Goal: Information Seeking & Learning: Learn about a topic

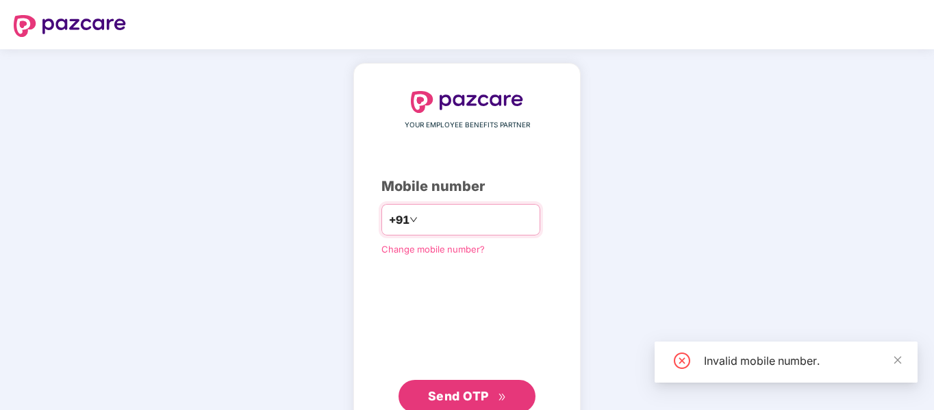
type input "**********"
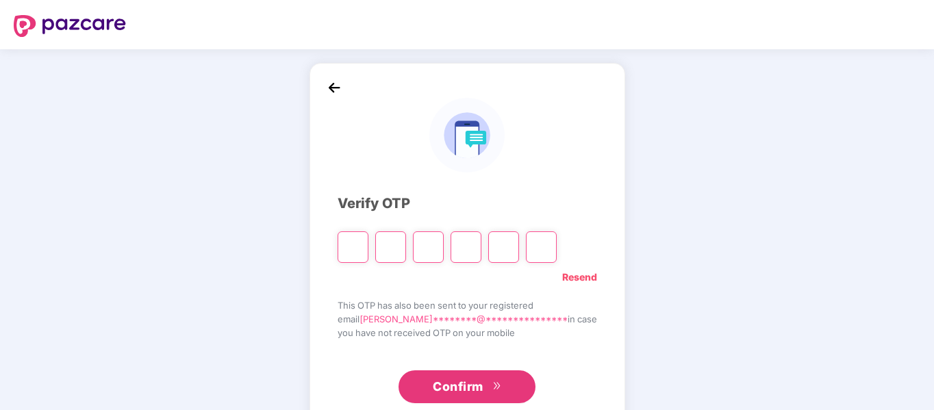
type input "*"
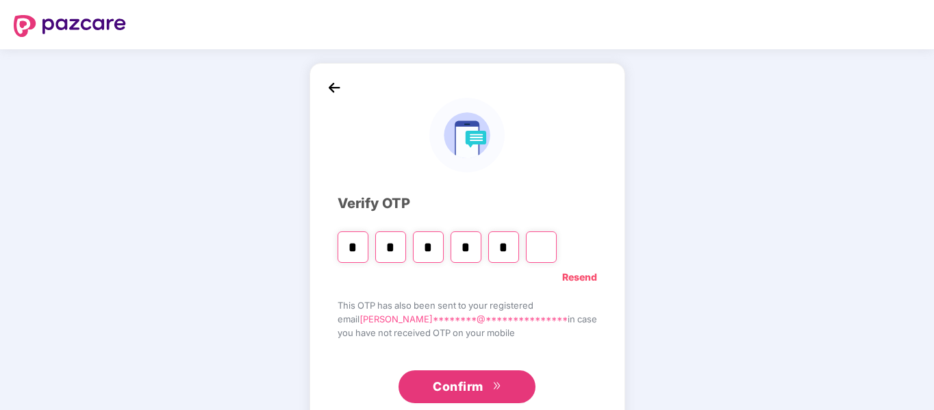
type input "*"
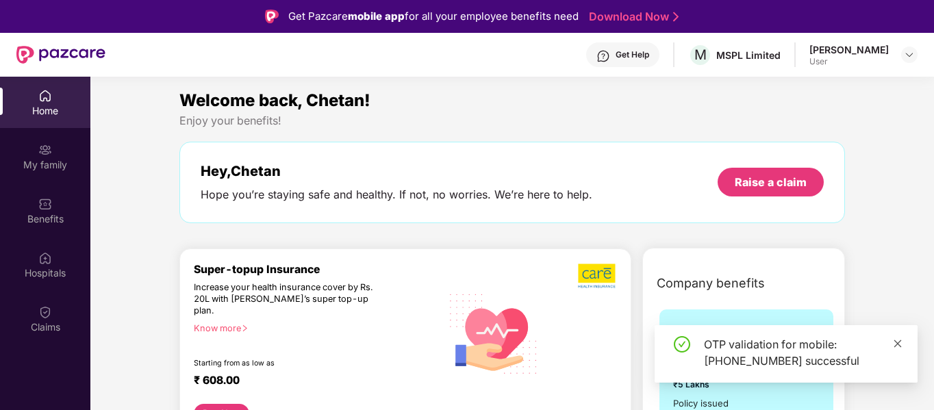
click at [898, 342] on icon "close" at bounding box center [898, 343] width 8 height 8
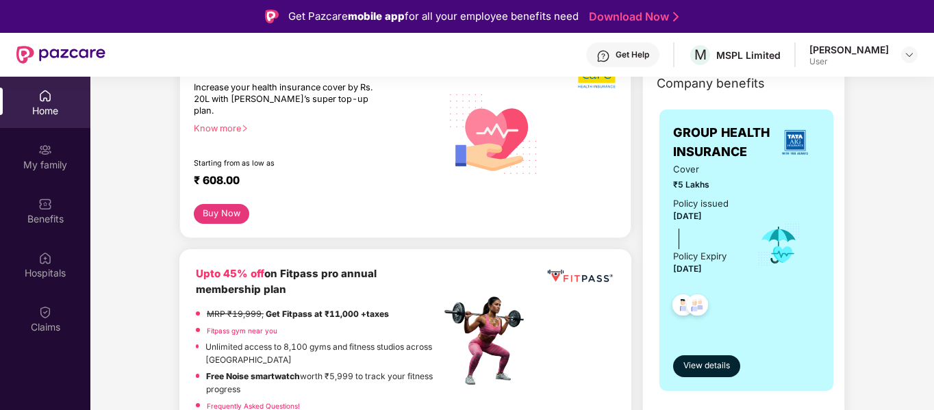
scroll to position [199, 0]
click at [715, 252] on div "Policy Expiry" at bounding box center [699, 257] width 53 height 14
click at [705, 369] on span "View details" at bounding box center [706, 366] width 47 height 13
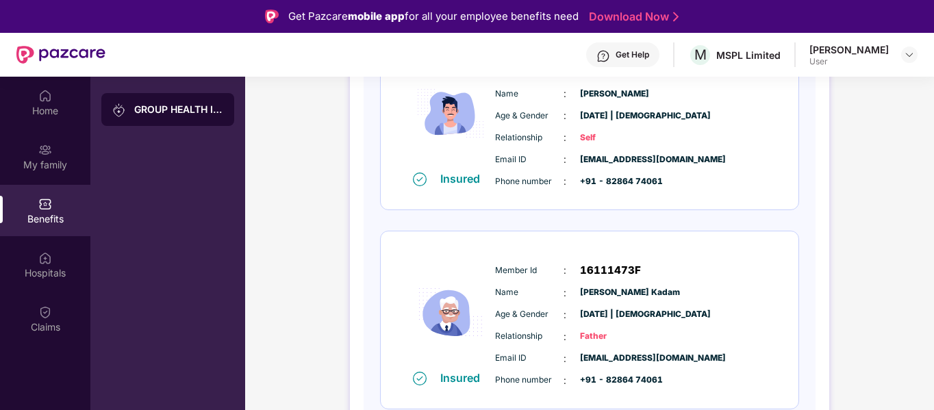
scroll to position [278, 0]
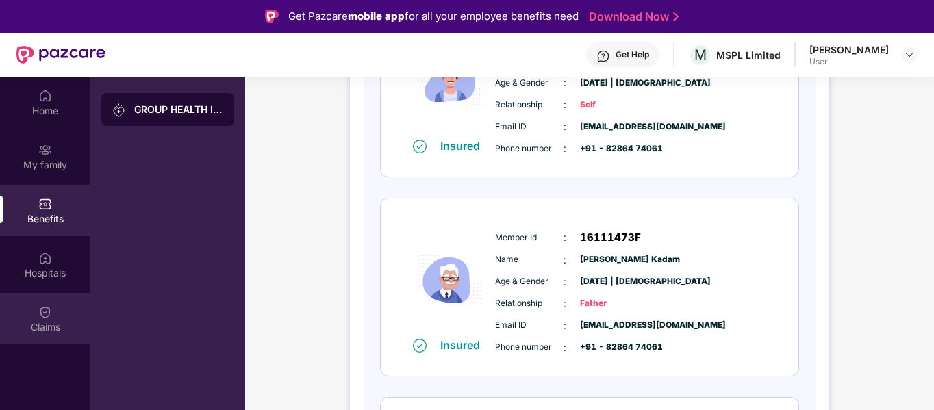
click at [51, 336] on div "Claims" at bounding box center [45, 318] width 90 height 51
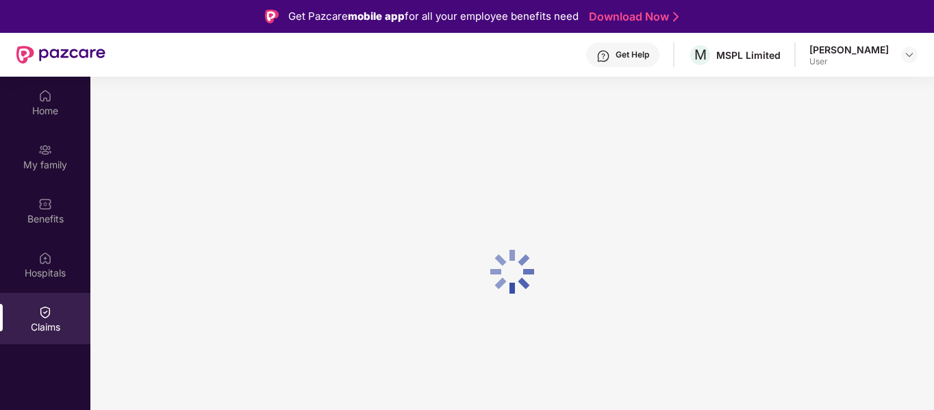
scroll to position [0, 0]
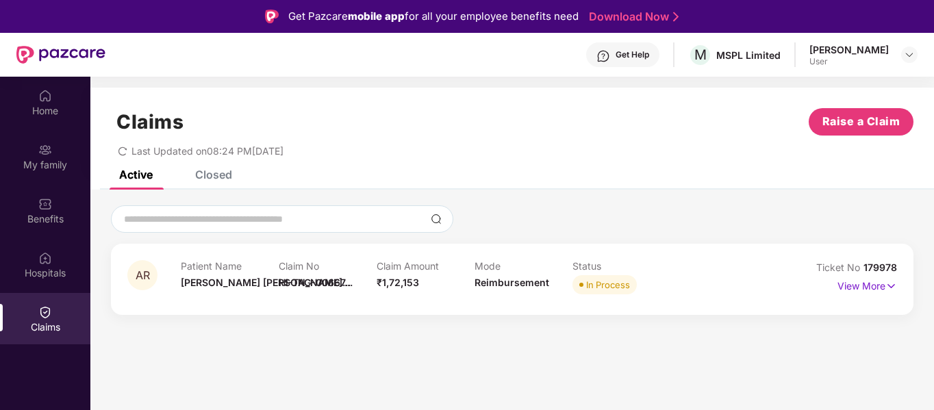
click at [499, 292] on div "Mode Reimbursement" at bounding box center [523, 279] width 98 height 38
click at [507, 287] on span "Reimbursement" at bounding box center [511, 283] width 75 height 12
click at [859, 284] on p "View More" at bounding box center [867, 284] width 60 height 18
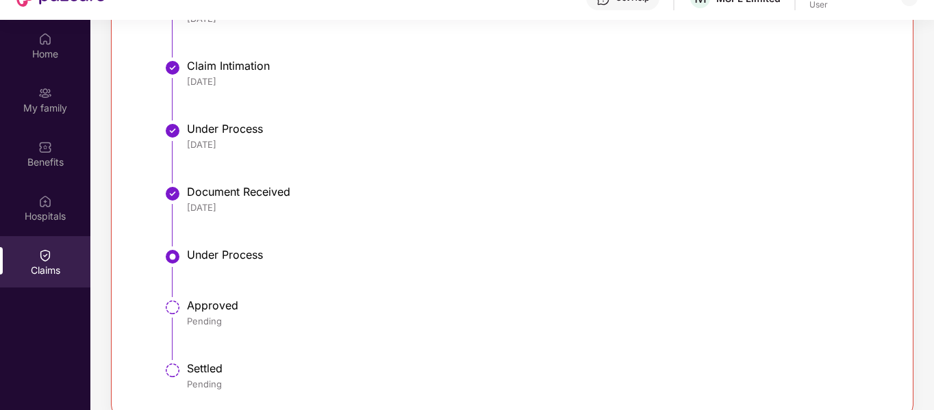
scroll to position [77, 0]
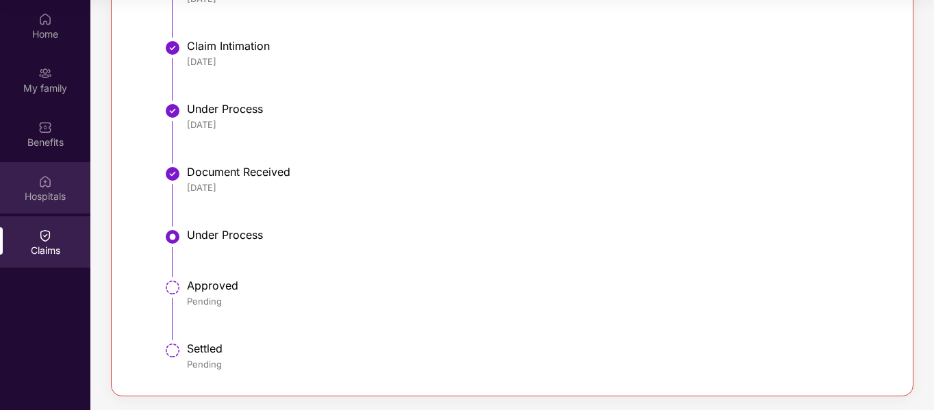
click at [66, 194] on div "Hospitals" at bounding box center [45, 197] width 90 height 14
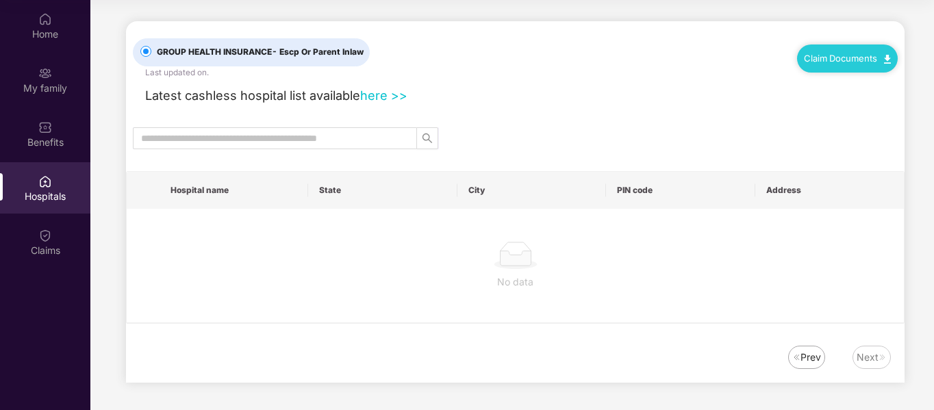
scroll to position [0, 0]
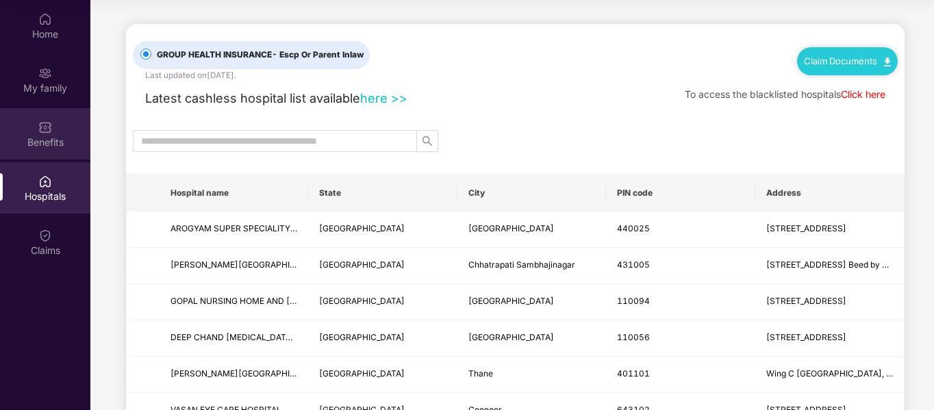
click at [44, 131] on img at bounding box center [45, 127] width 14 height 14
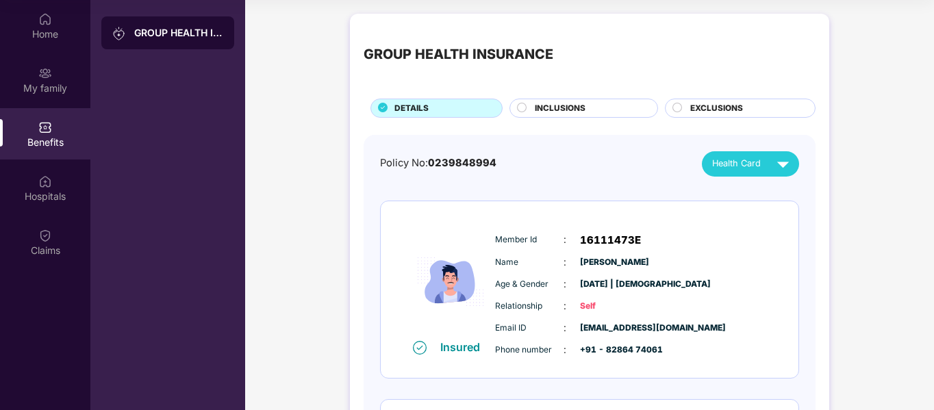
click at [582, 110] on span "INCLUSIONS" at bounding box center [560, 108] width 51 height 13
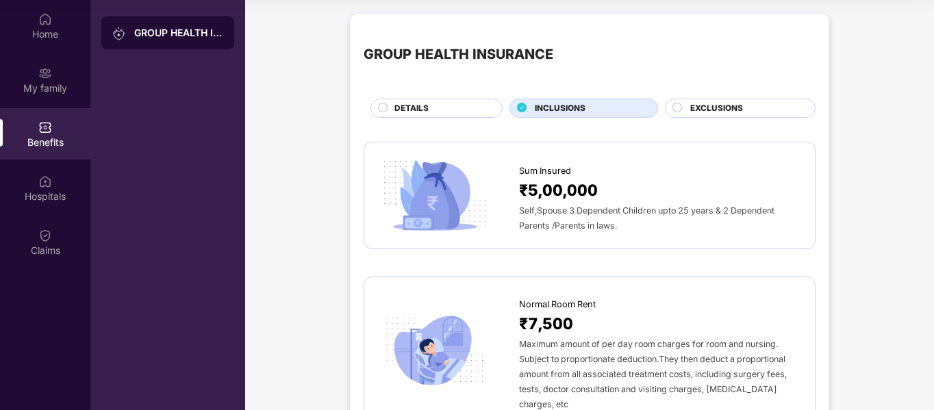
click at [713, 103] on span "EXCLUSIONS" at bounding box center [716, 108] width 53 height 13
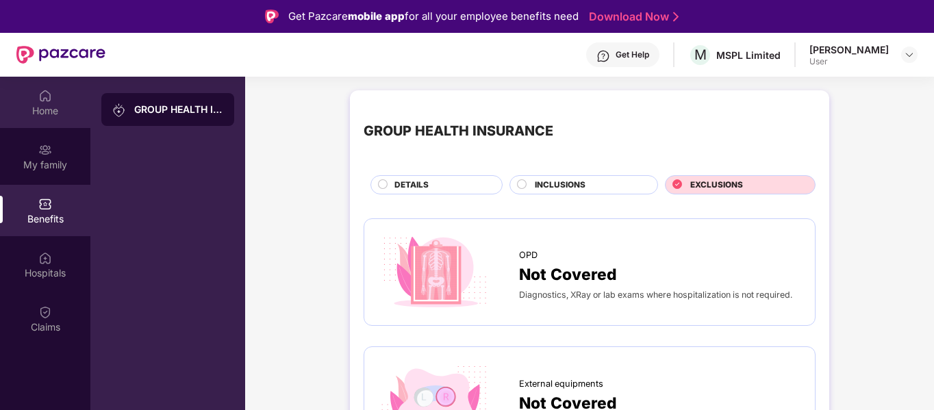
click at [45, 96] on img at bounding box center [45, 96] width 14 height 14
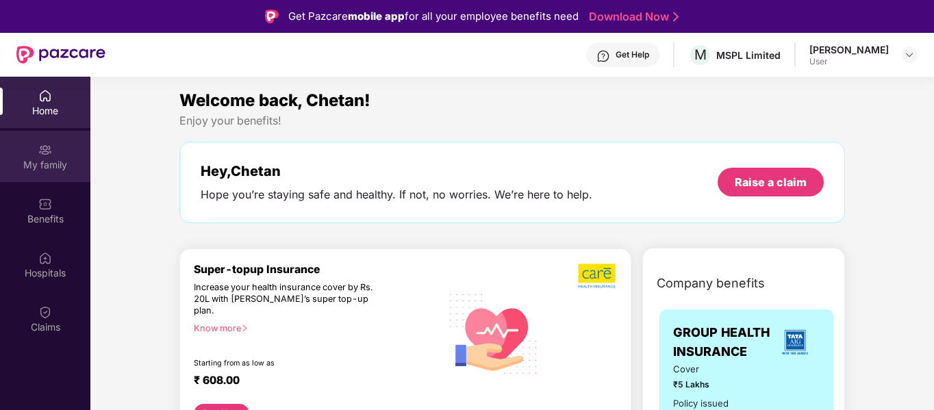
click at [18, 174] on div "My family" at bounding box center [45, 156] width 90 height 51
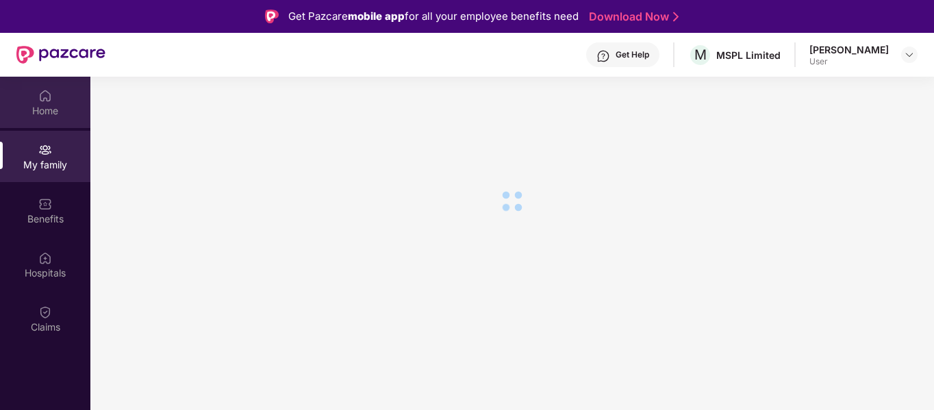
click at [43, 97] on img at bounding box center [45, 96] width 14 height 14
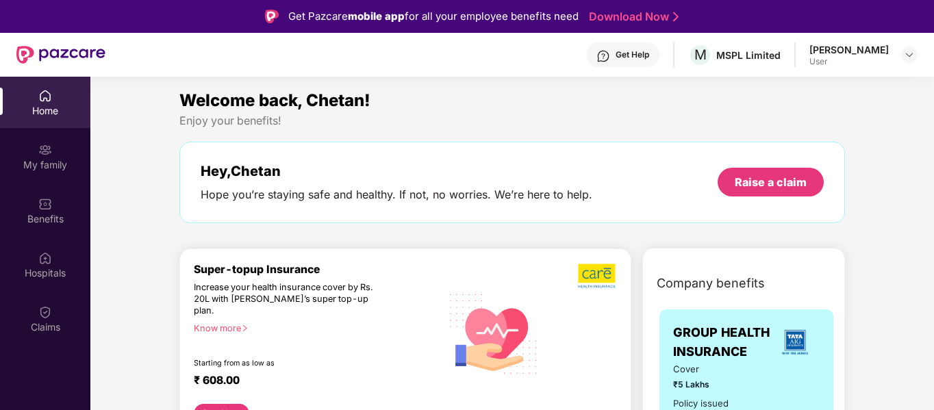
click at [43, 97] on img at bounding box center [45, 96] width 14 height 14
click at [902, 58] on div at bounding box center [909, 55] width 16 height 16
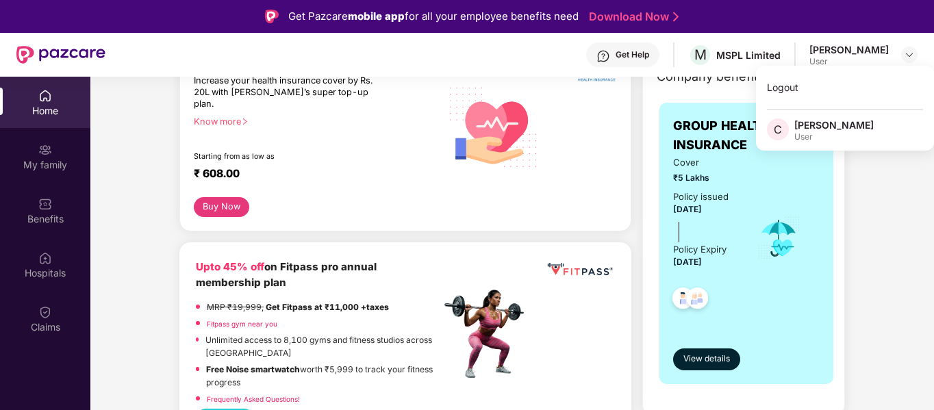
scroll to position [212, 0]
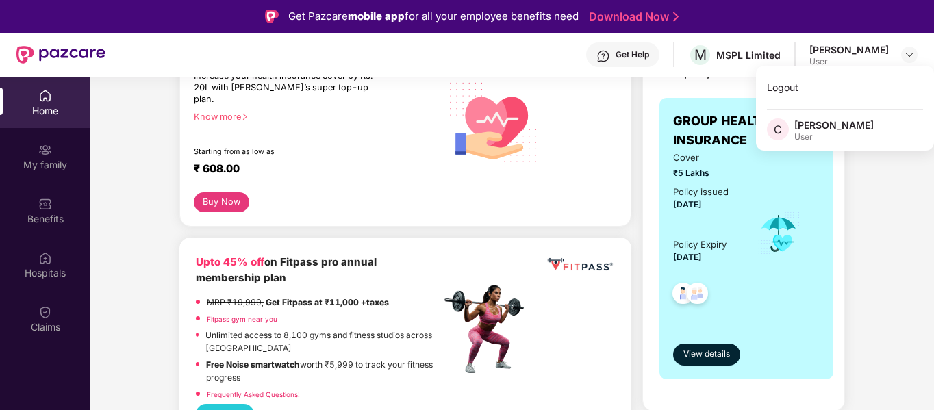
click at [34, 105] on div "Home" at bounding box center [45, 111] width 90 height 14
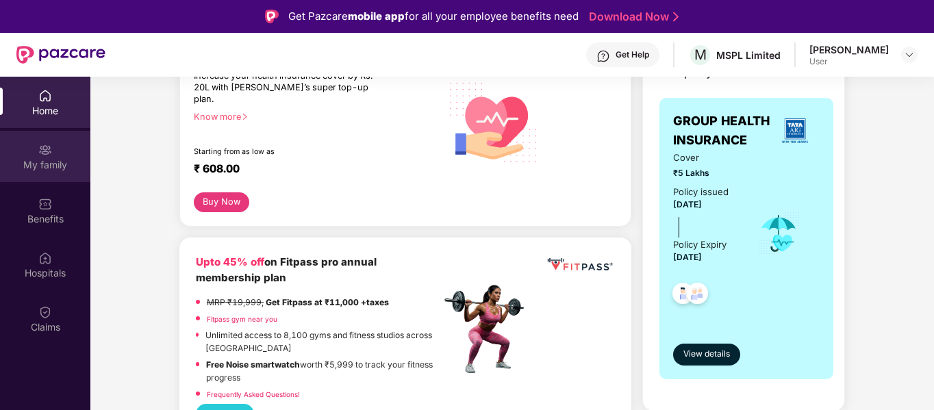
click at [40, 166] on div "My family" at bounding box center [45, 165] width 90 height 14
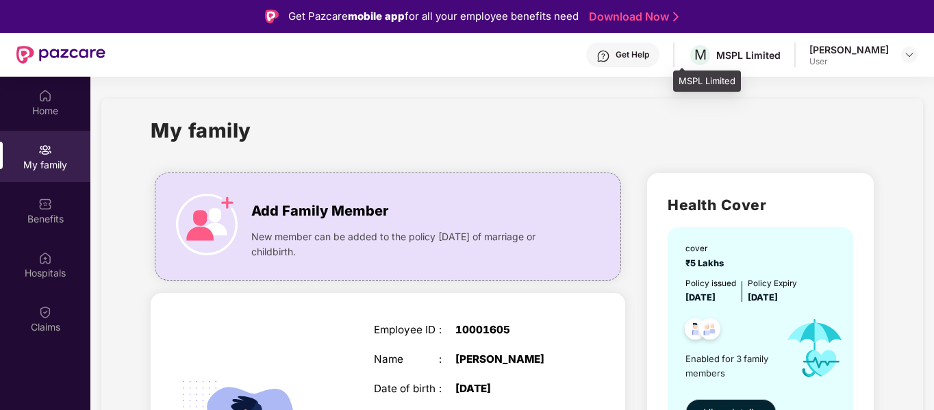
click at [734, 56] on div "MSPL Limited" at bounding box center [748, 55] width 64 height 13
click at [909, 53] on img at bounding box center [909, 54] width 11 height 11
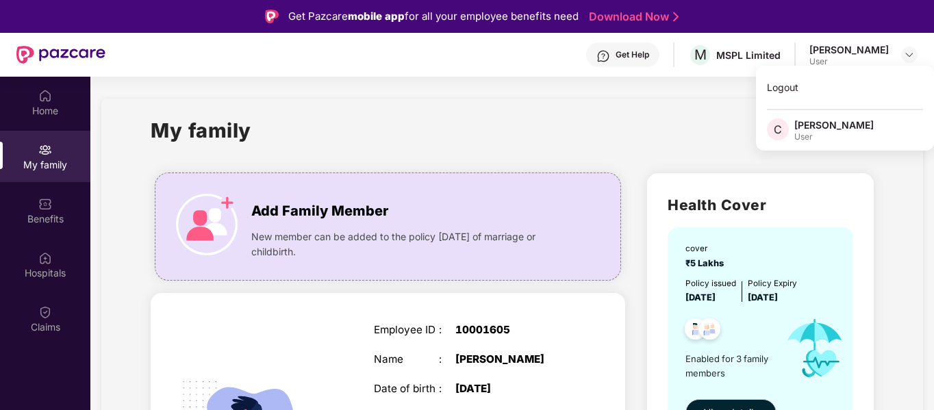
click at [804, 125] on div "Chetan Rajesh Kadam" at bounding box center [833, 124] width 79 height 13
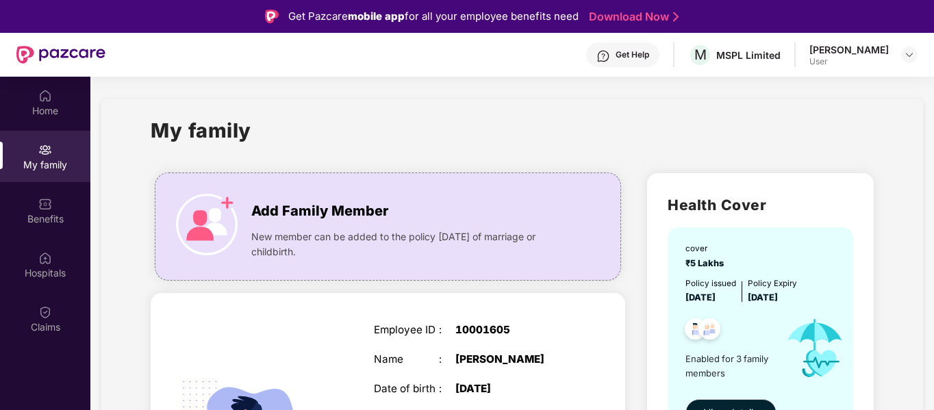
click at [695, 116] on div "My family" at bounding box center [512, 138] width 723 height 47
click at [715, 47] on div "M MSPL Limited" at bounding box center [734, 55] width 92 height 24
click at [33, 95] on div "Home" at bounding box center [45, 102] width 90 height 51
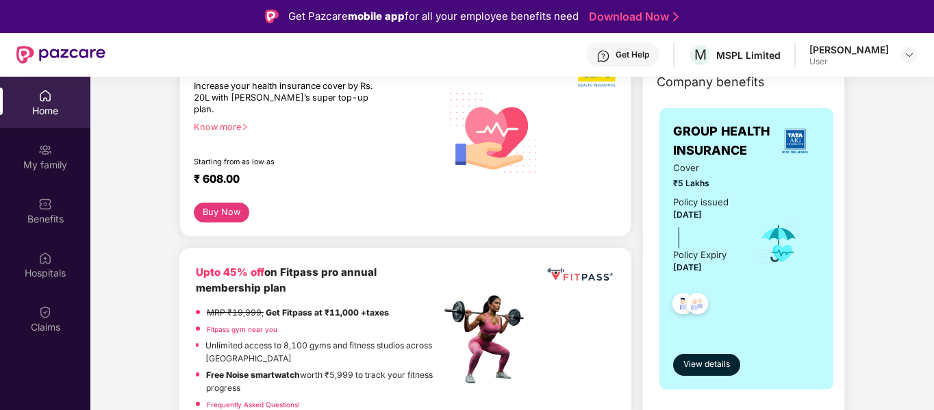
scroll to position [212, 0]
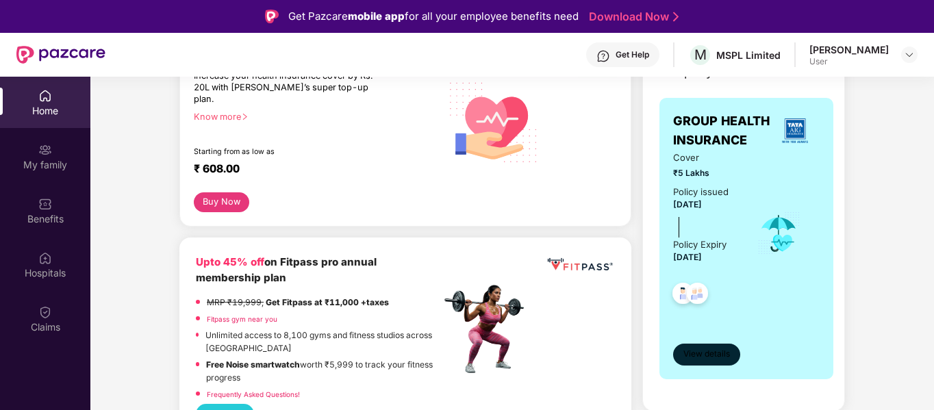
click at [710, 361] on button "View details" at bounding box center [706, 355] width 67 height 22
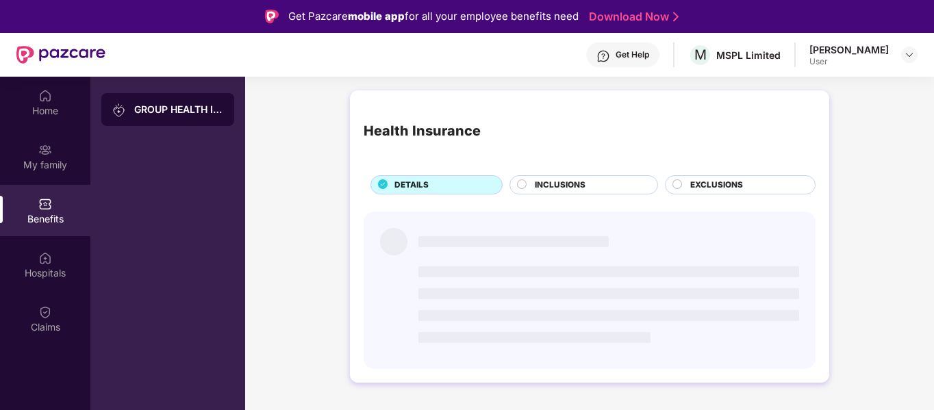
scroll to position [0, 0]
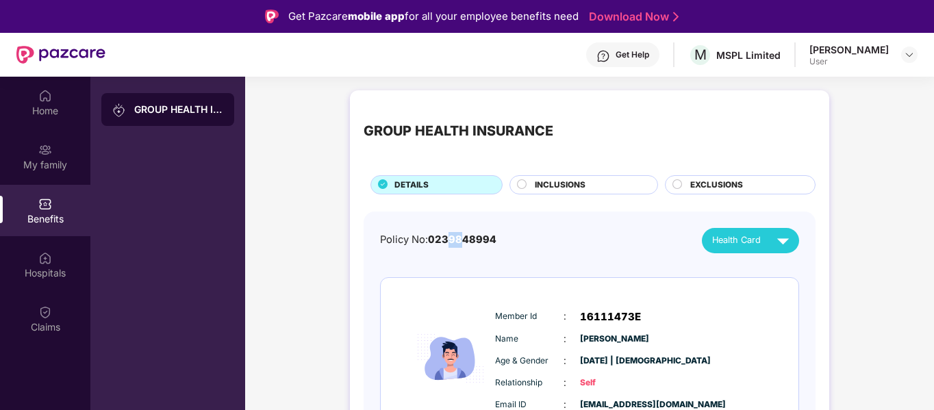
drag, startPoint x: 446, startPoint y: 248, endPoint x: 460, endPoint y: 238, distance: 16.7
click at [460, 238] on div "Policy No: 0239848994" at bounding box center [438, 240] width 116 height 16
click at [460, 238] on span "0239848994" at bounding box center [462, 239] width 68 height 12
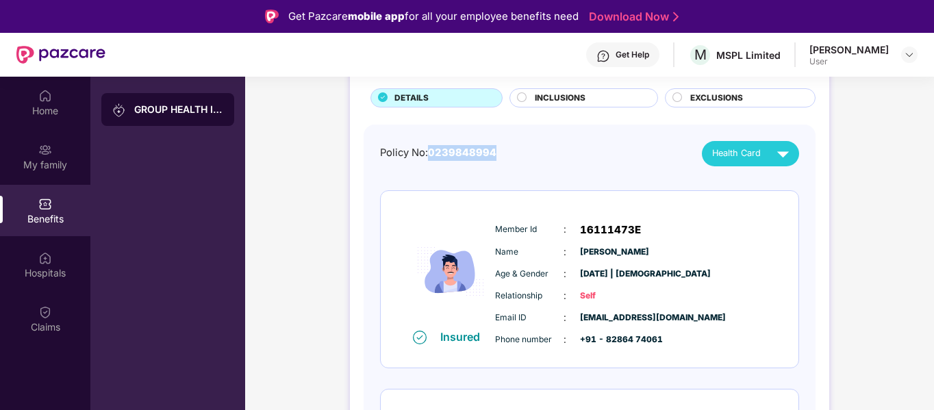
scroll to position [88, 0]
drag, startPoint x: 582, startPoint y: 225, endPoint x: 641, endPoint y: 223, distance: 59.6
click at [641, 223] on div "Member Id : 16111473E" at bounding box center [631, 229] width 272 height 16
copy span "16111473E"
